Goal: Communication & Community: Answer question/provide support

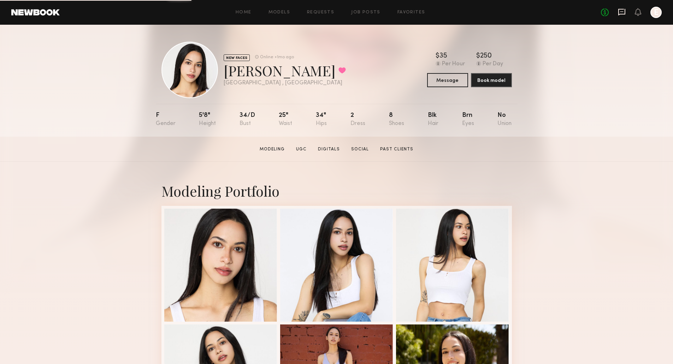
click at [625, 10] on icon at bounding box center [621, 12] width 7 height 7
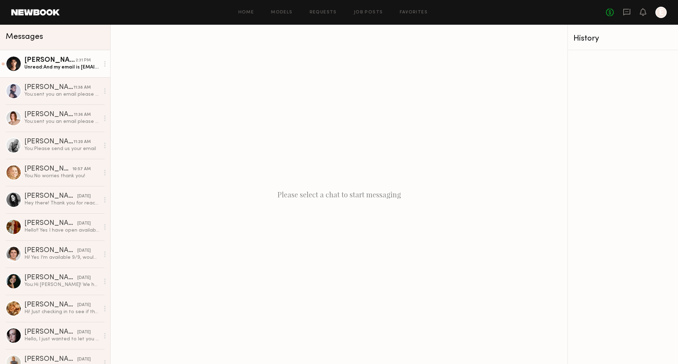
click at [43, 67] on div "Unread: And my email is [EMAIL_ADDRESS][DOMAIN_NAME]" at bounding box center [61, 67] width 75 height 7
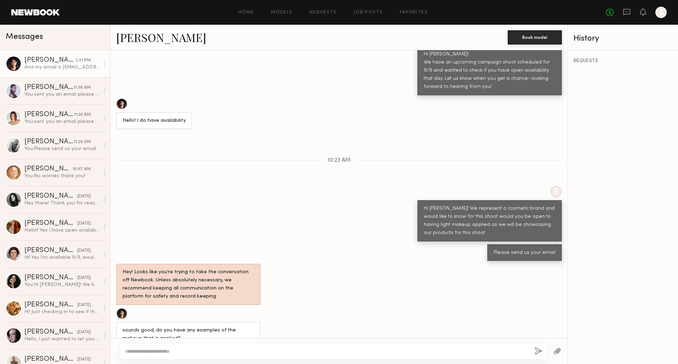
scroll to position [313, 0]
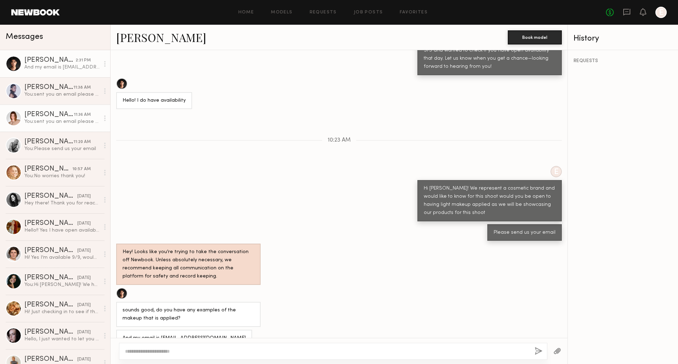
click at [48, 120] on div "You: sent you an email please check your spam as our PR manager's emails may go…" at bounding box center [61, 121] width 75 height 7
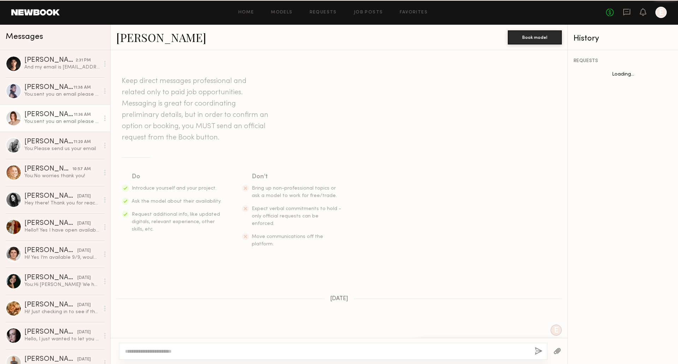
scroll to position [352, 0]
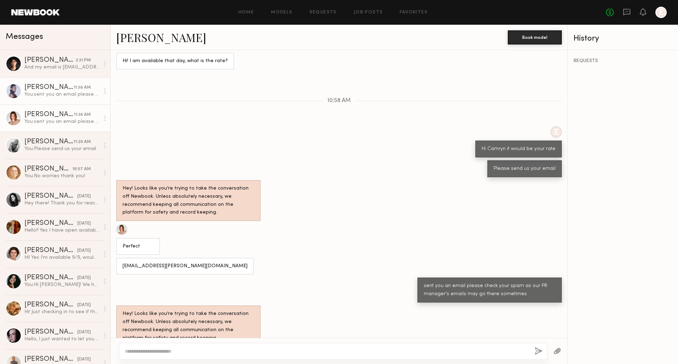
click at [34, 89] on div "[PERSON_NAME]" at bounding box center [48, 87] width 49 height 7
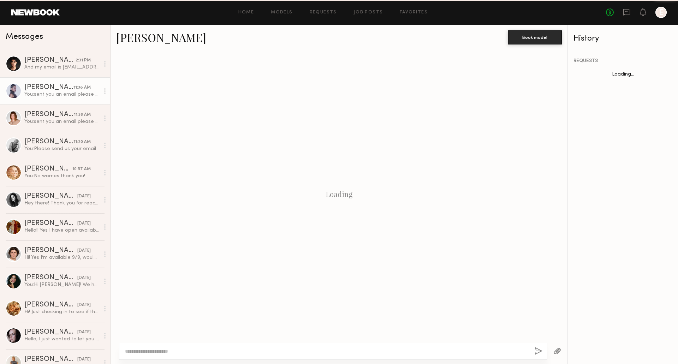
scroll to position [412, 0]
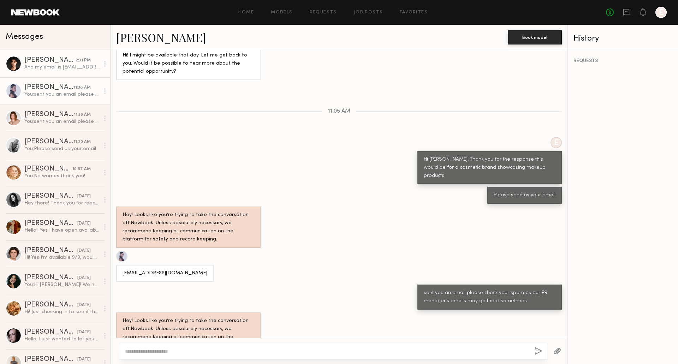
click at [64, 66] on div "And my email is [EMAIL_ADDRESS][DOMAIN_NAME]" at bounding box center [61, 67] width 75 height 7
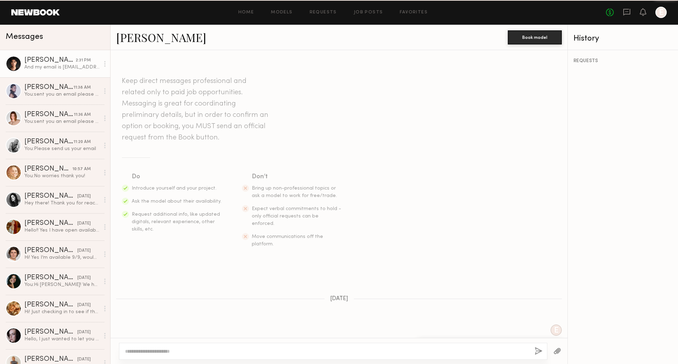
scroll to position [313, 0]
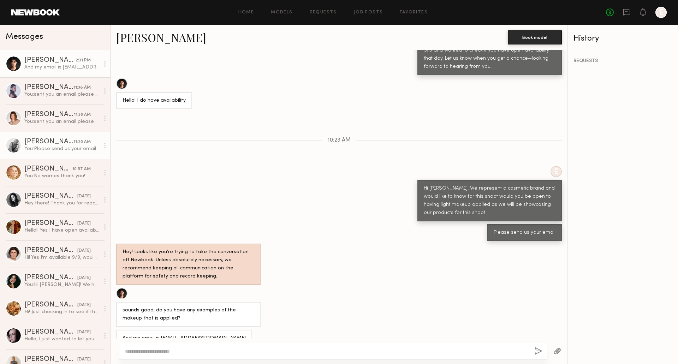
click at [21, 134] on link "[PERSON_NAME] 11:20 AM You: Please send us your email" at bounding box center [55, 145] width 110 height 27
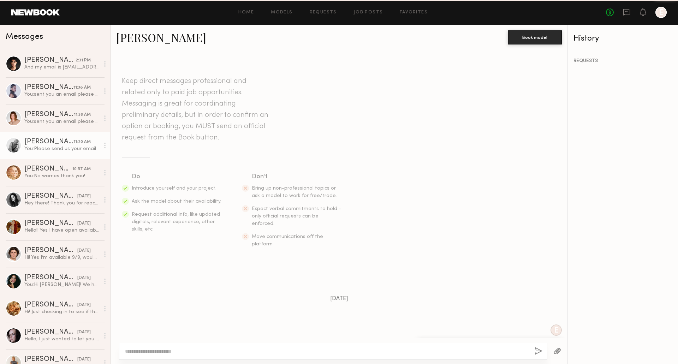
scroll to position [251, 0]
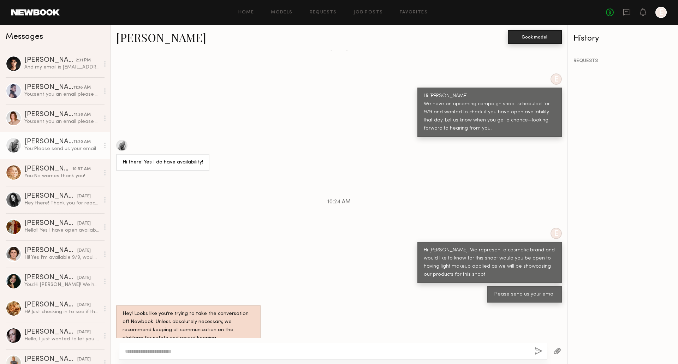
drag, startPoint x: 556, startPoint y: 33, endPoint x: 550, endPoint y: 37, distance: 6.8
click at [556, 33] on button "Book model" at bounding box center [535, 37] width 54 height 14
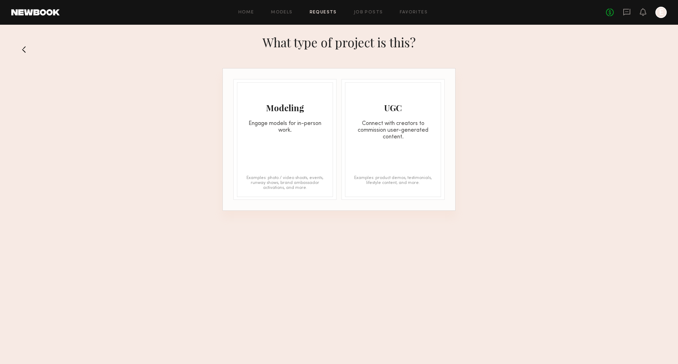
click at [29, 50] on button at bounding box center [26, 49] width 11 height 11
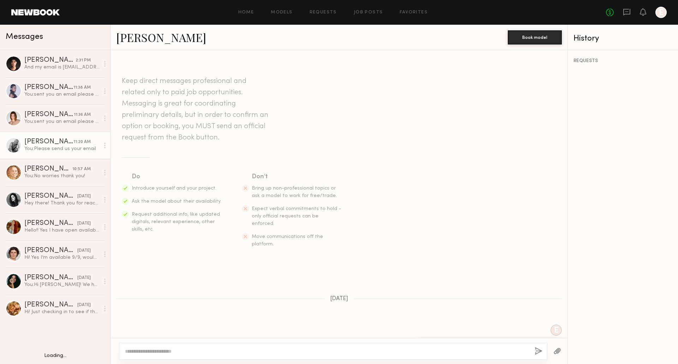
scroll to position [251, 0]
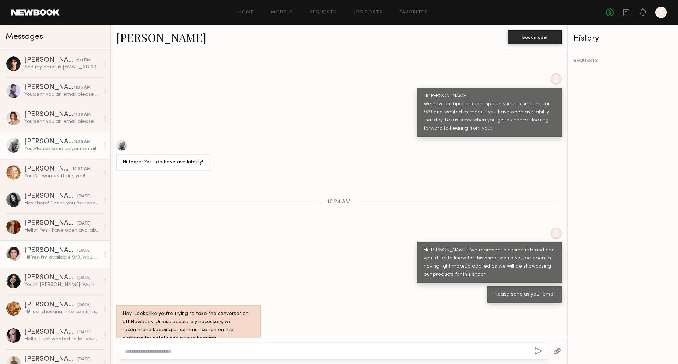
click at [61, 256] on div "Hi! Yes I’m available 9/9, would love to be a part of the shoot!" at bounding box center [61, 257] width 75 height 7
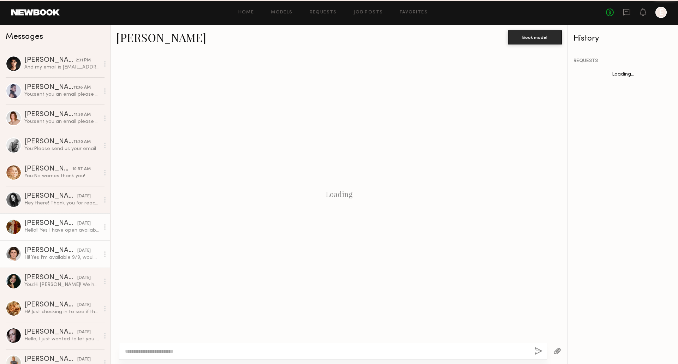
scroll to position [68, 0]
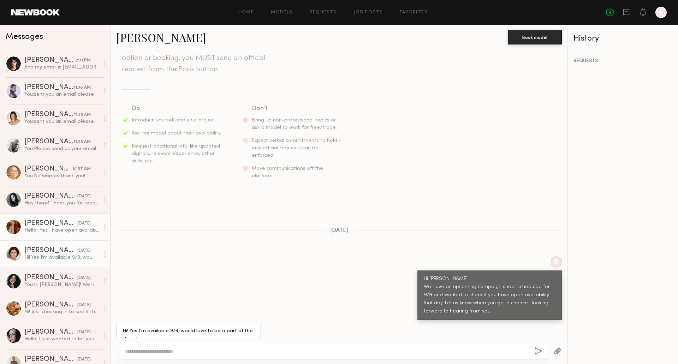
click at [58, 229] on div "Hello!! Yes I have open availability for the 9th!" at bounding box center [61, 230] width 75 height 7
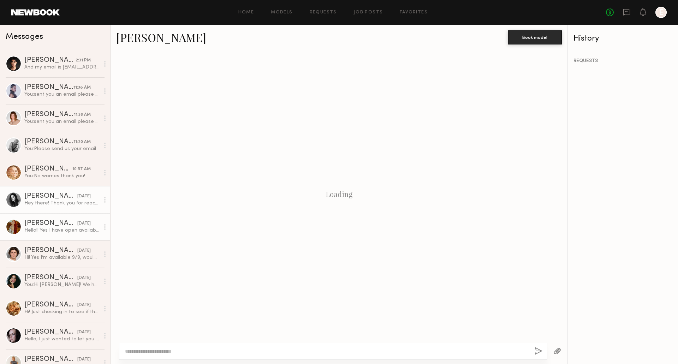
scroll to position [60, 0]
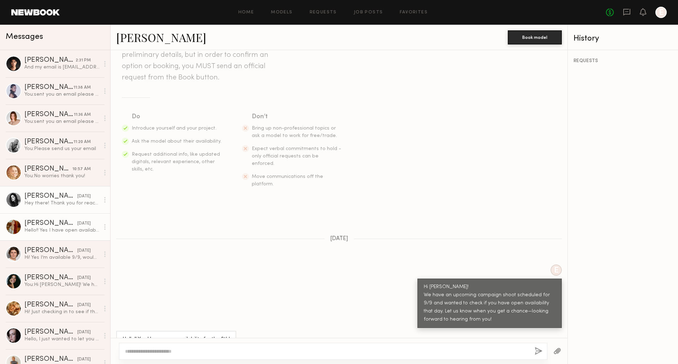
click at [57, 192] on link "[PERSON_NAME] [DATE] Hey there! Thank you for reaching out- I’m available on 9/…" at bounding box center [55, 199] width 110 height 27
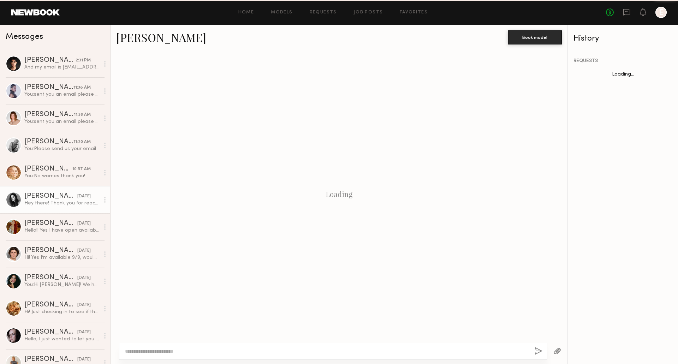
scroll to position [108, 0]
